Goal: Task Accomplishment & Management: Manage account settings

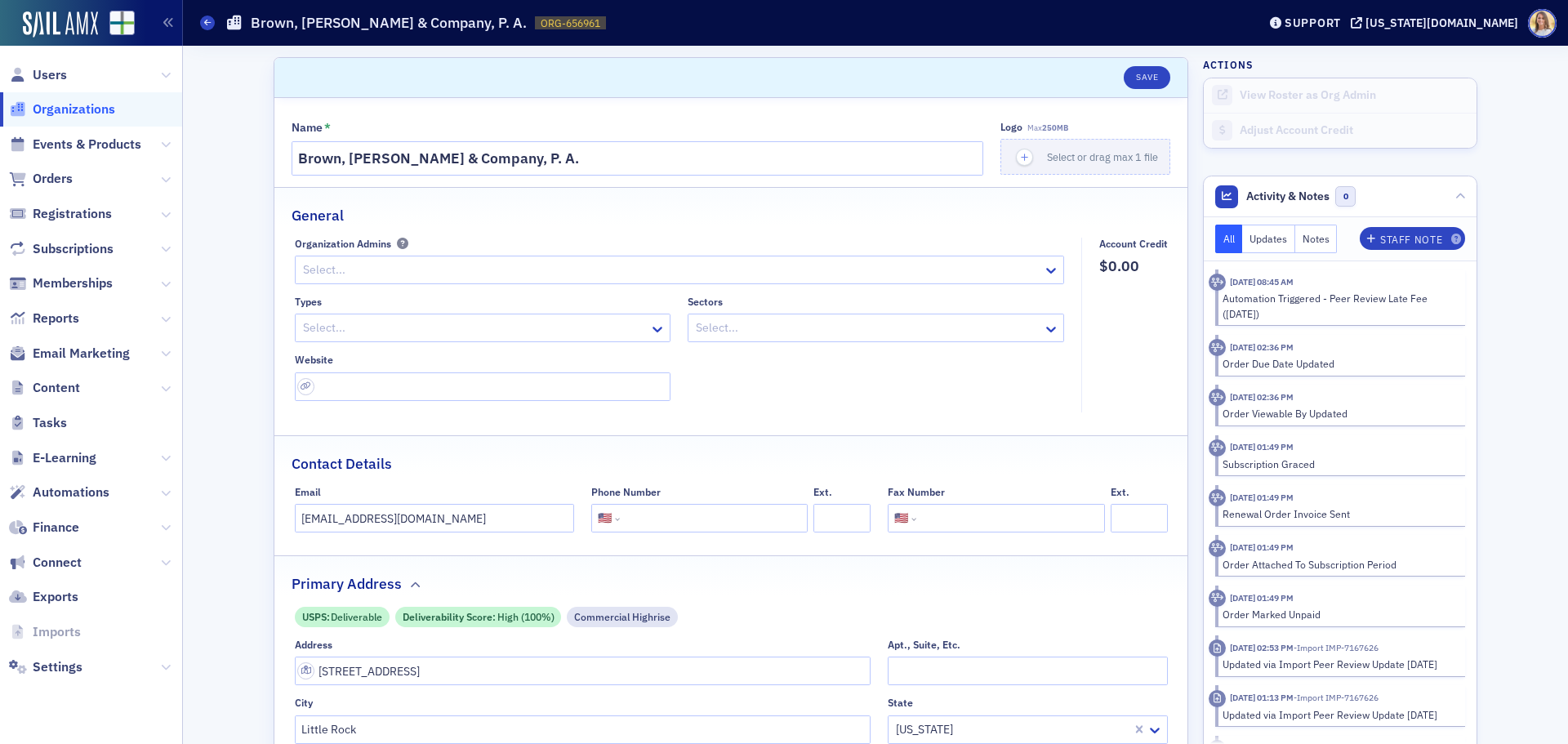
select select "US"
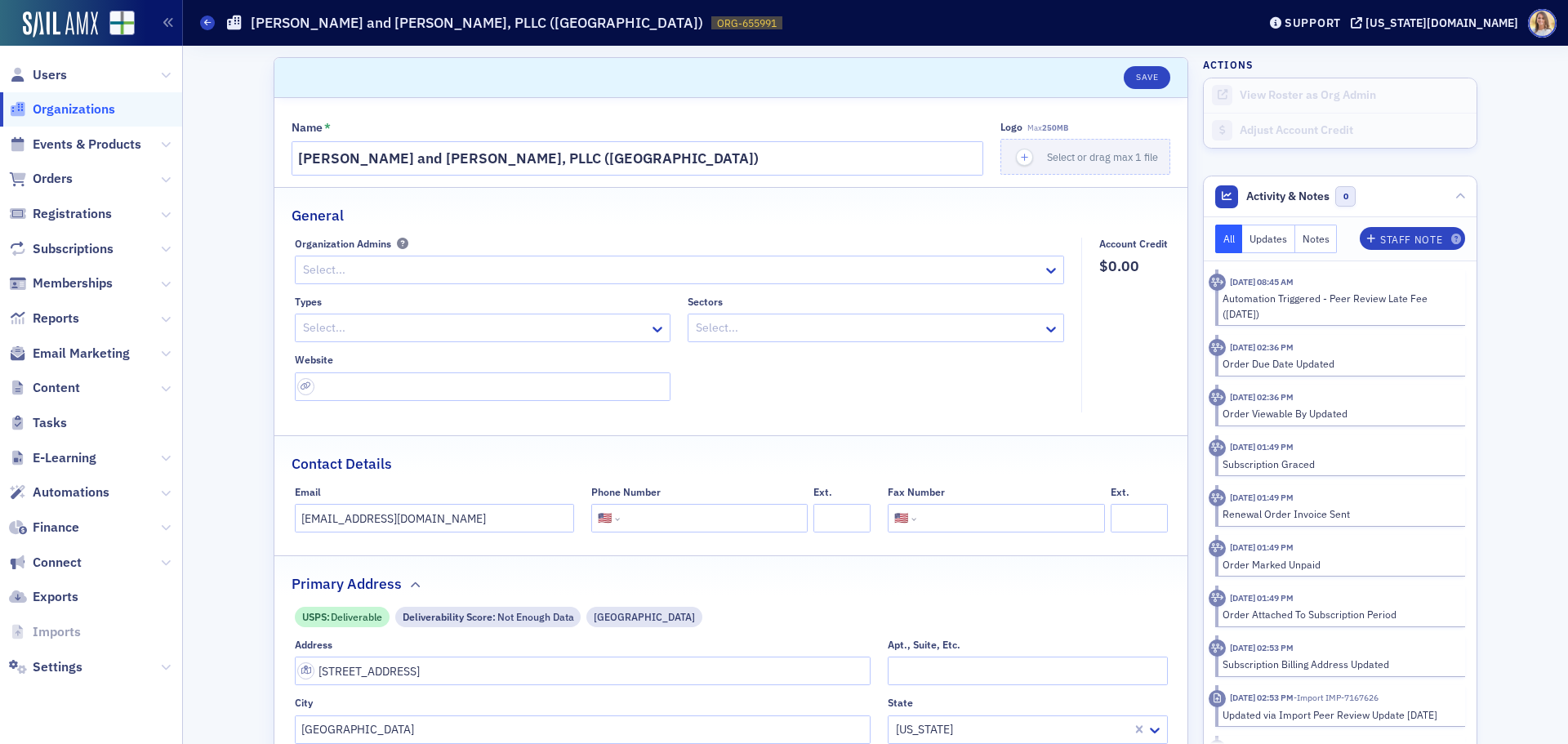
select select "US"
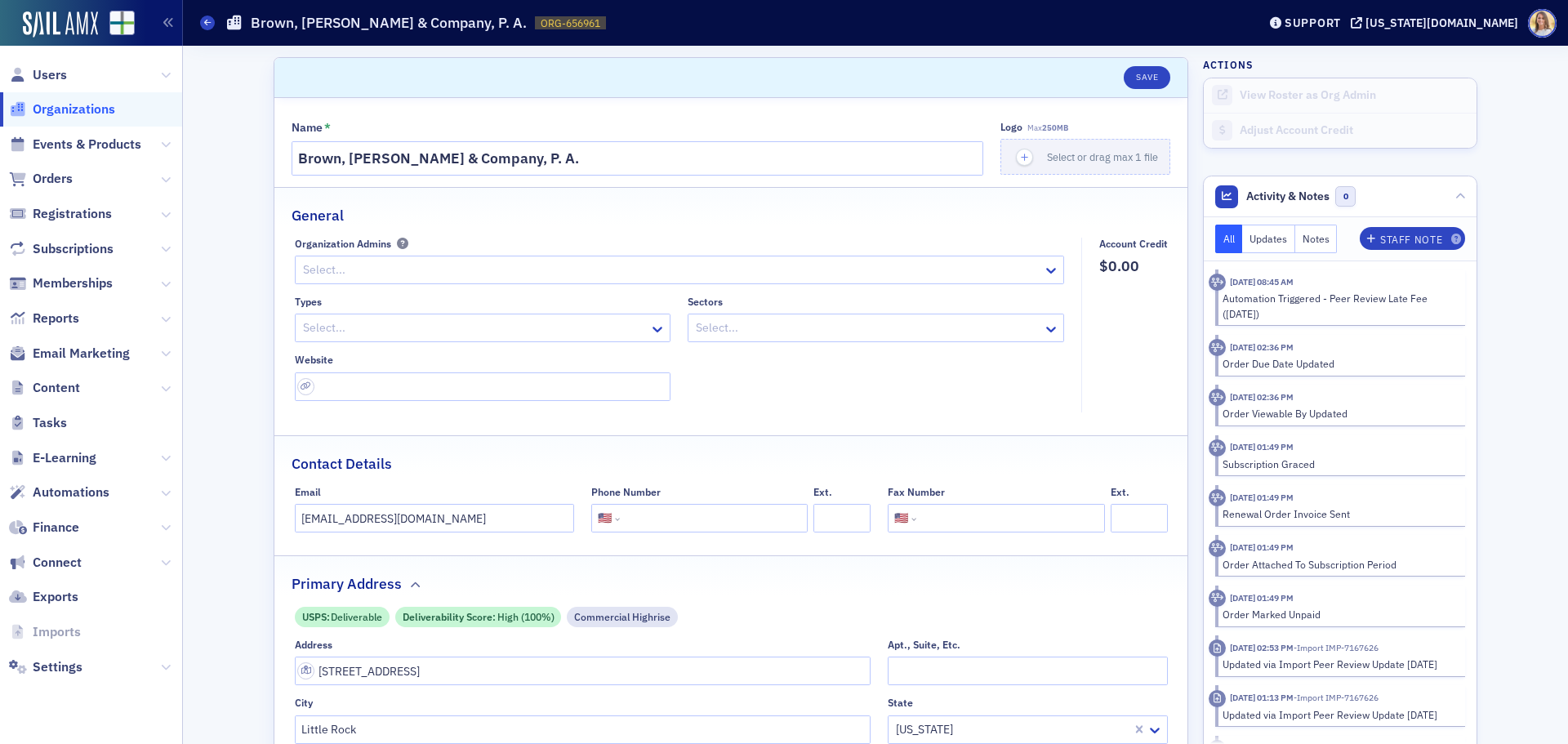
select select "US"
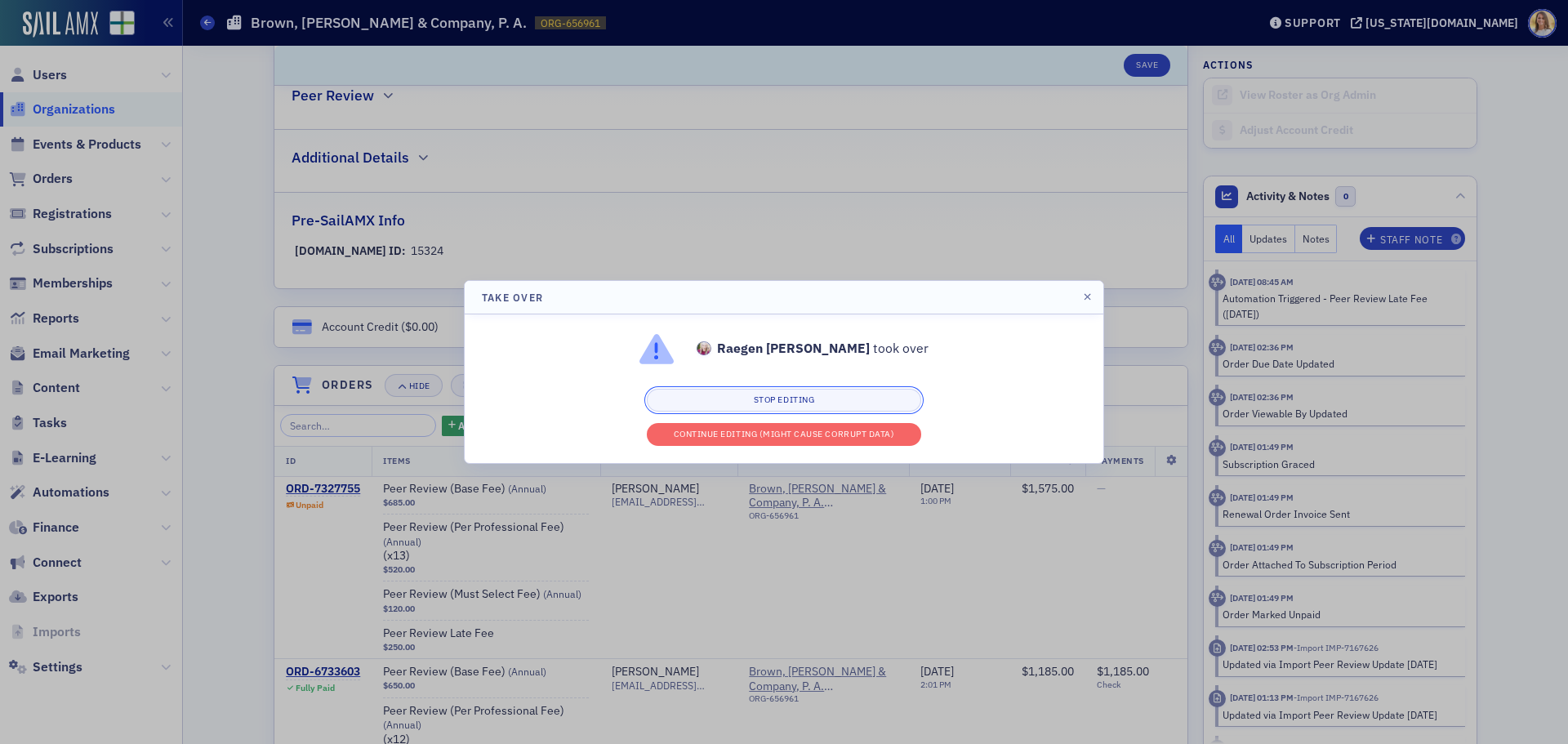
click at [846, 389] on button "Stop editing" at bounding box center [783, 400] width 274 height 23
